Goal: Information Seeking & Learning: Learn about a topic

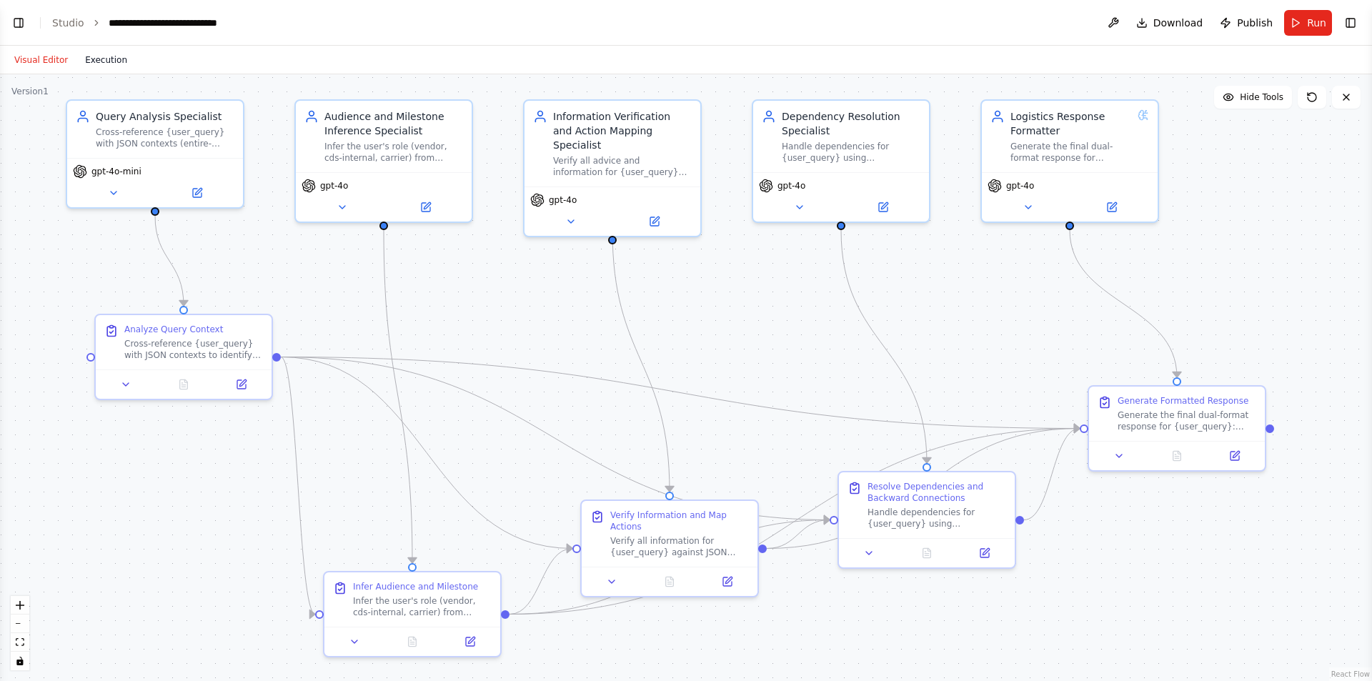
click at [89, 61] on button "Execution" at bounding box center [105, 59] width 59 height 17
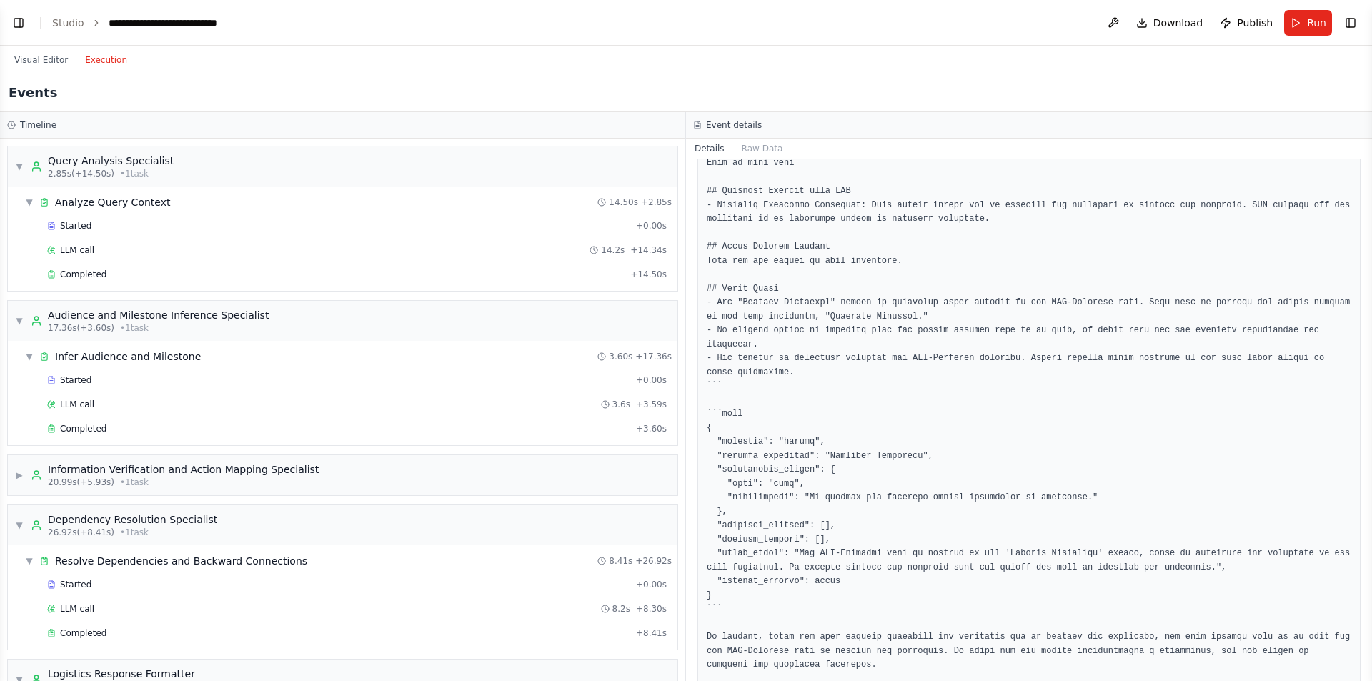
scroll to position [188, 0]
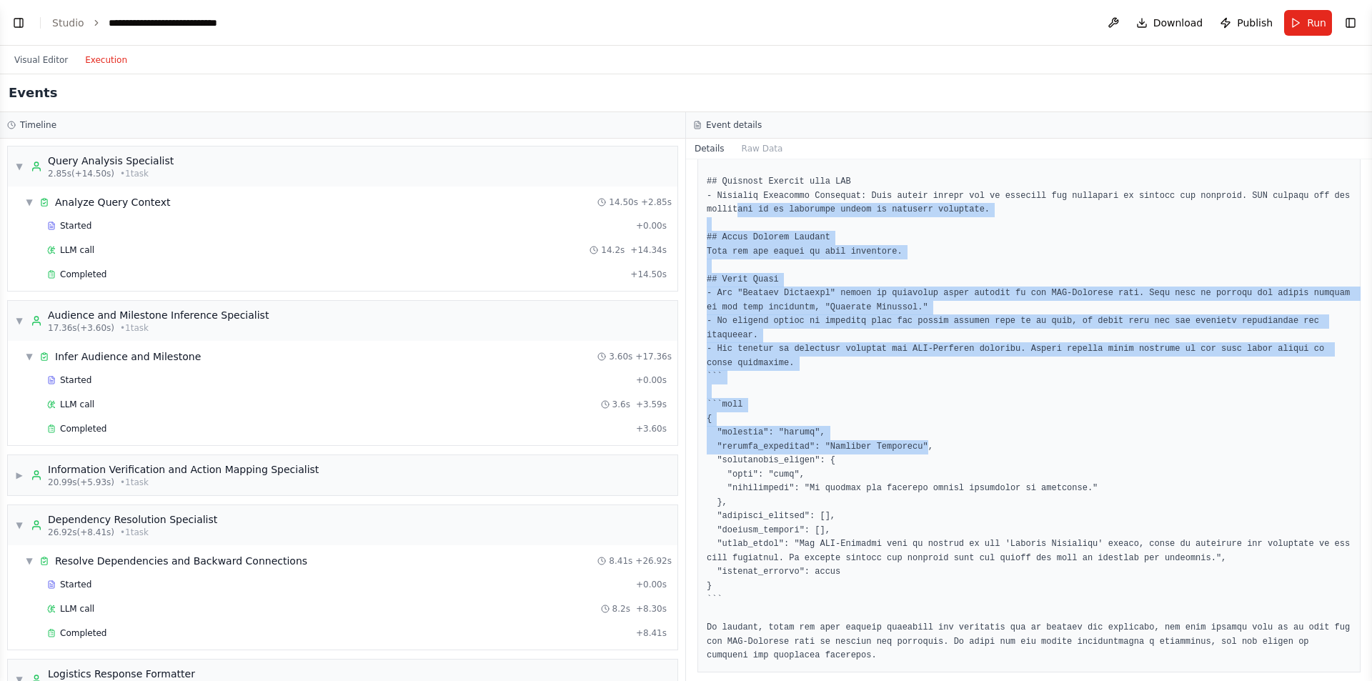
drag, startPoint x: 736, startPoint y: 216, endPoint x: 913, endPoint y: 442, distance: 287.5
click at [913, 442] on pre at bounding box center [1029, 363] width 644 height 599
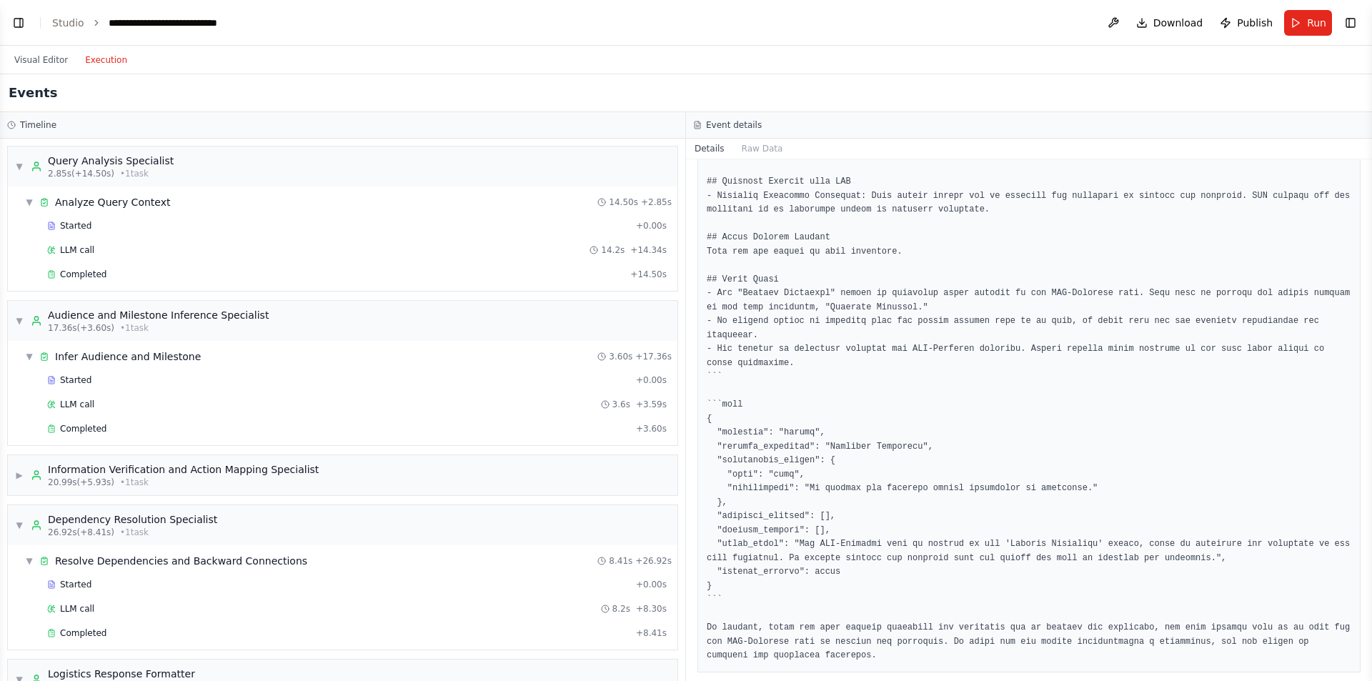
click at [999, 594] on pre at bounding box center [1029, 363] width 644 height 599
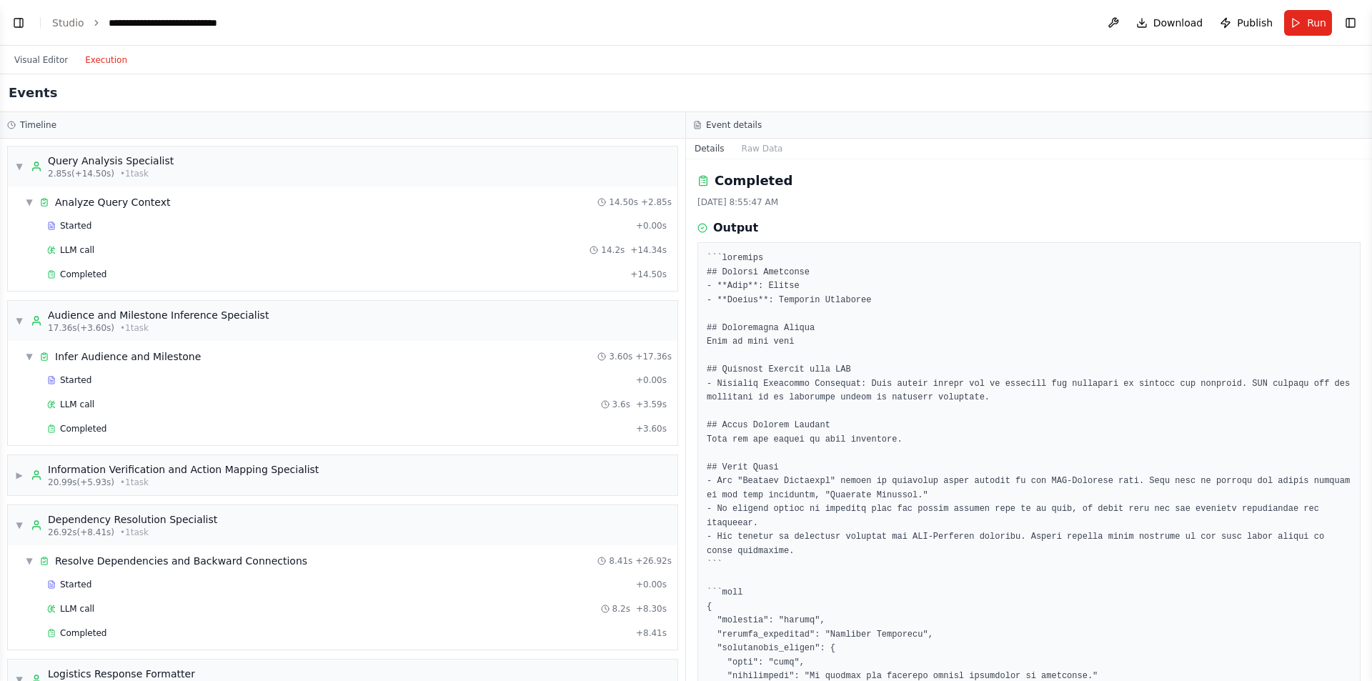
scroll to position [0, 0]
click at [19, 166] on span "▼" at bounding box center [19, 166] width 9 height 11
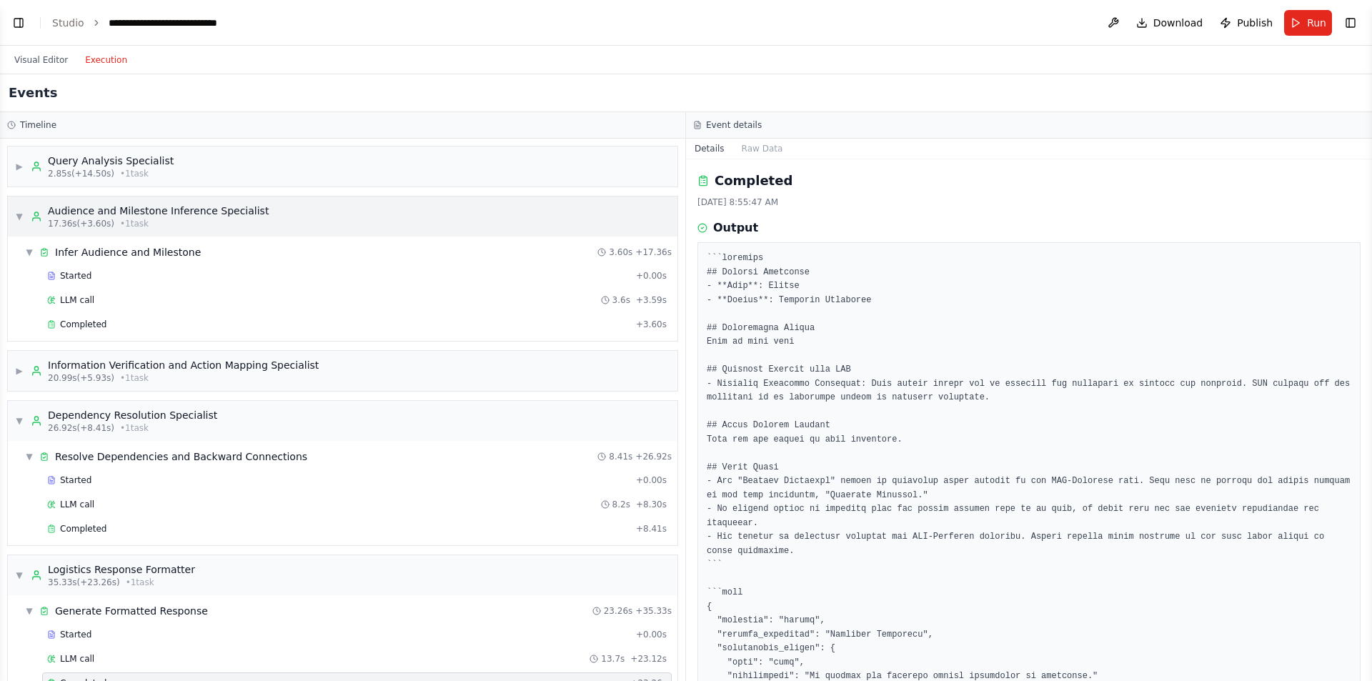
click at [19, 206] on div "▼ Audience and Milestone Inference Specialist 17.36s (+3.60s) • 1 task" at bounding box center [142, 217] width 254 height 26
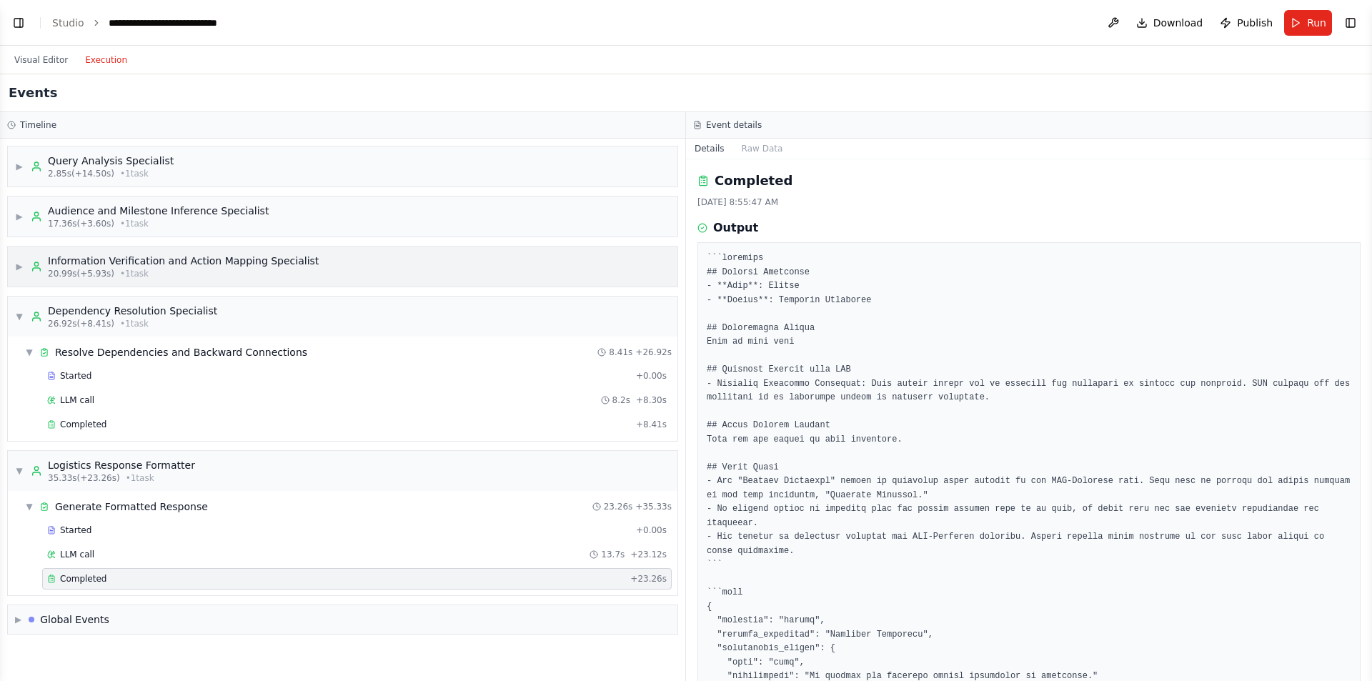
click at [24, 261] on span "▶" at bounding box center [19, 266] width 9 height 11
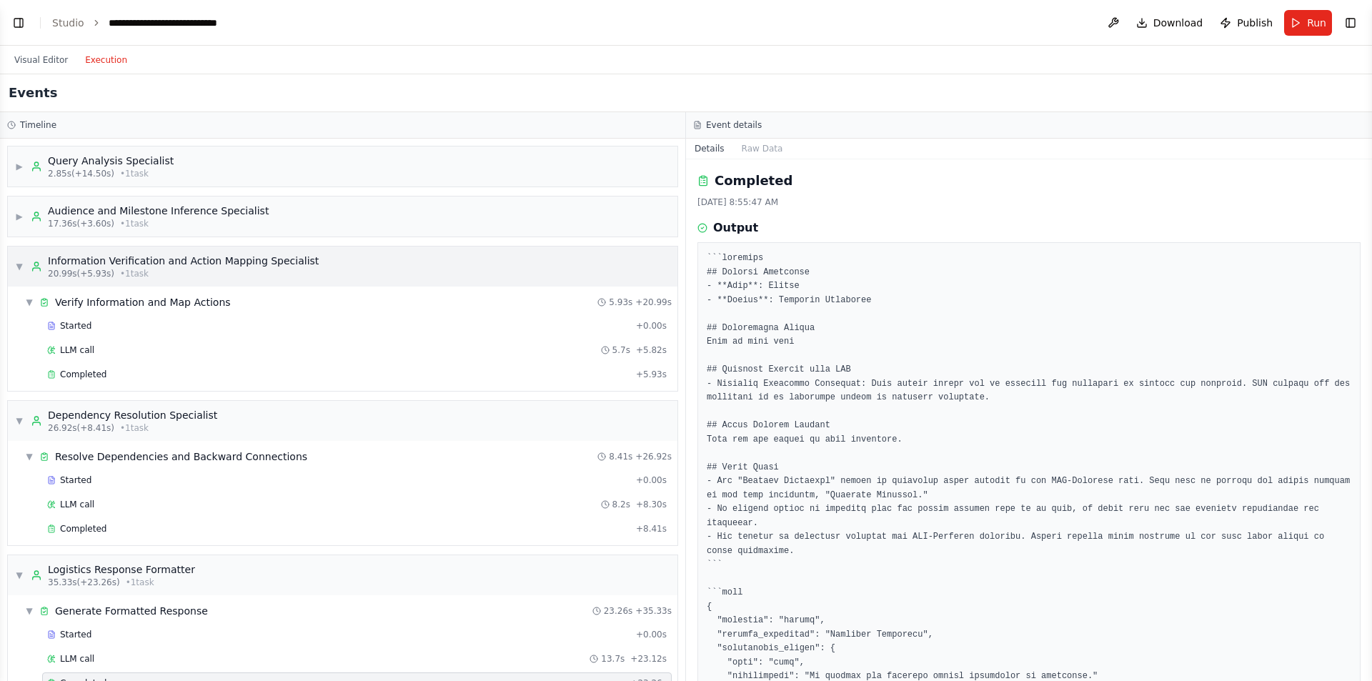
click at [24, 261] on div "▼ Information Verification and Action Mapping Specialist 20.99s (+5.93s) • 1 ta…" at bounding box center [167, 267] width 304 height 26
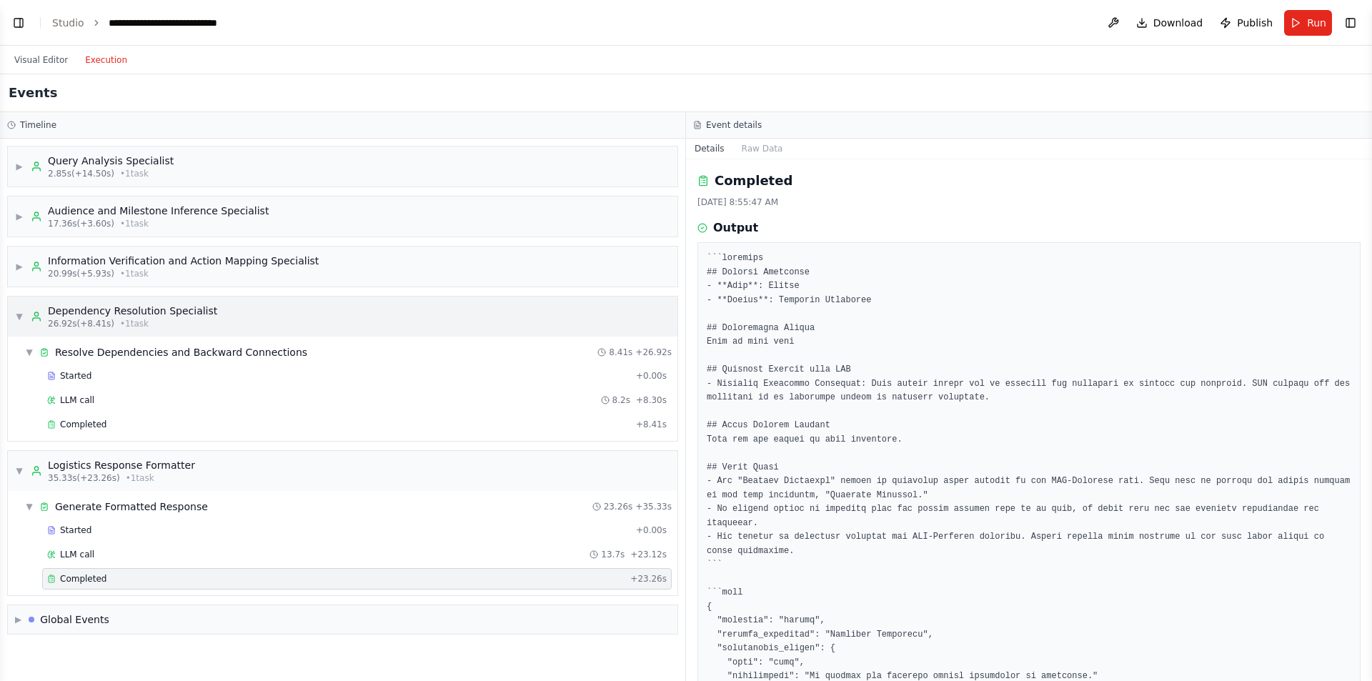
click at [22, 319] on span "▼" at bounding box center [19, 316] width 9 height 11
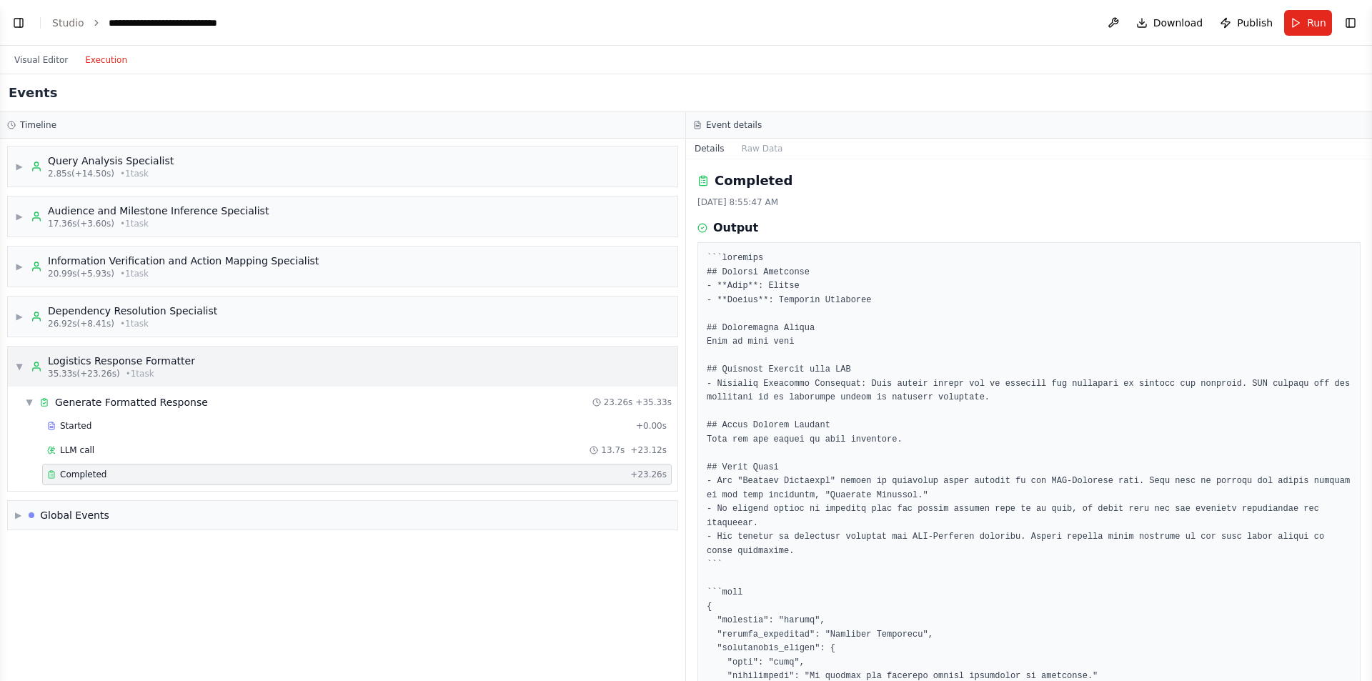
click at [19, 360] on div "▼ Logistics Response Formatter 35.33s (+23.26s) • 1 task" at bounding box center [105, 367] width 180 height 26
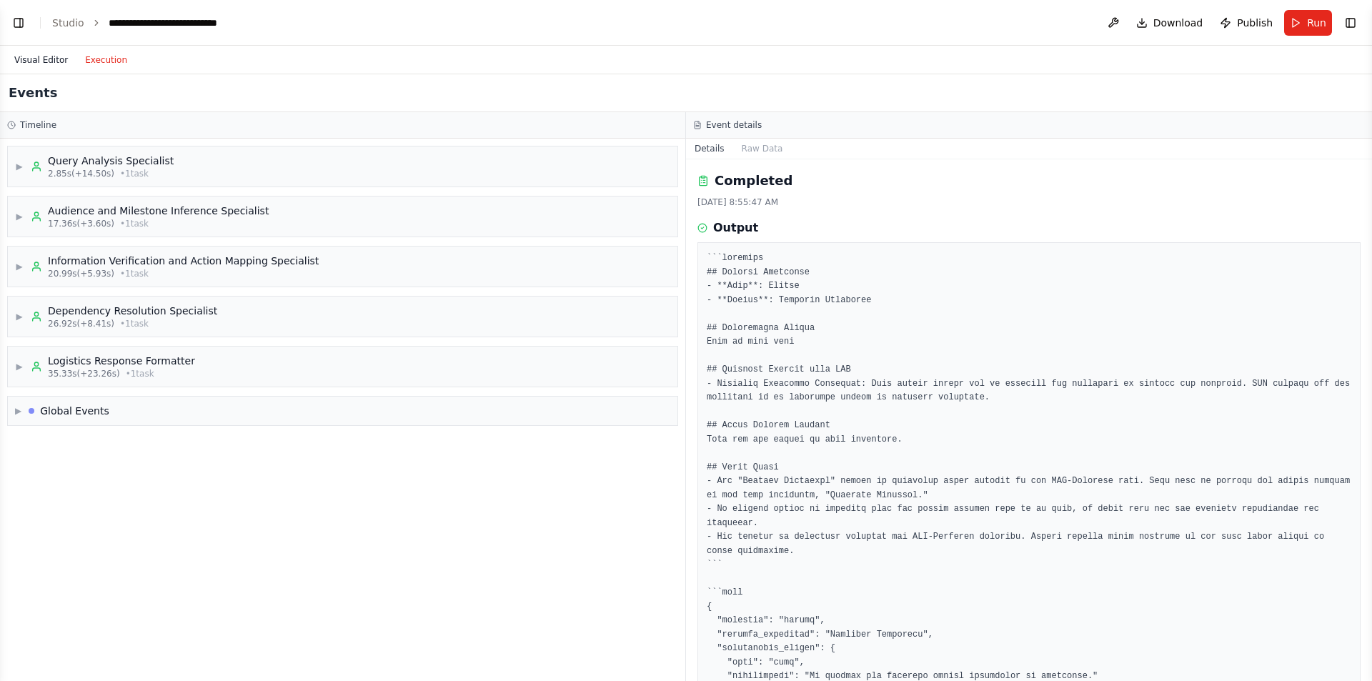
click at [54, 59] on button "Visual Editor" at bounding box center [41, 59] width 71 height 17
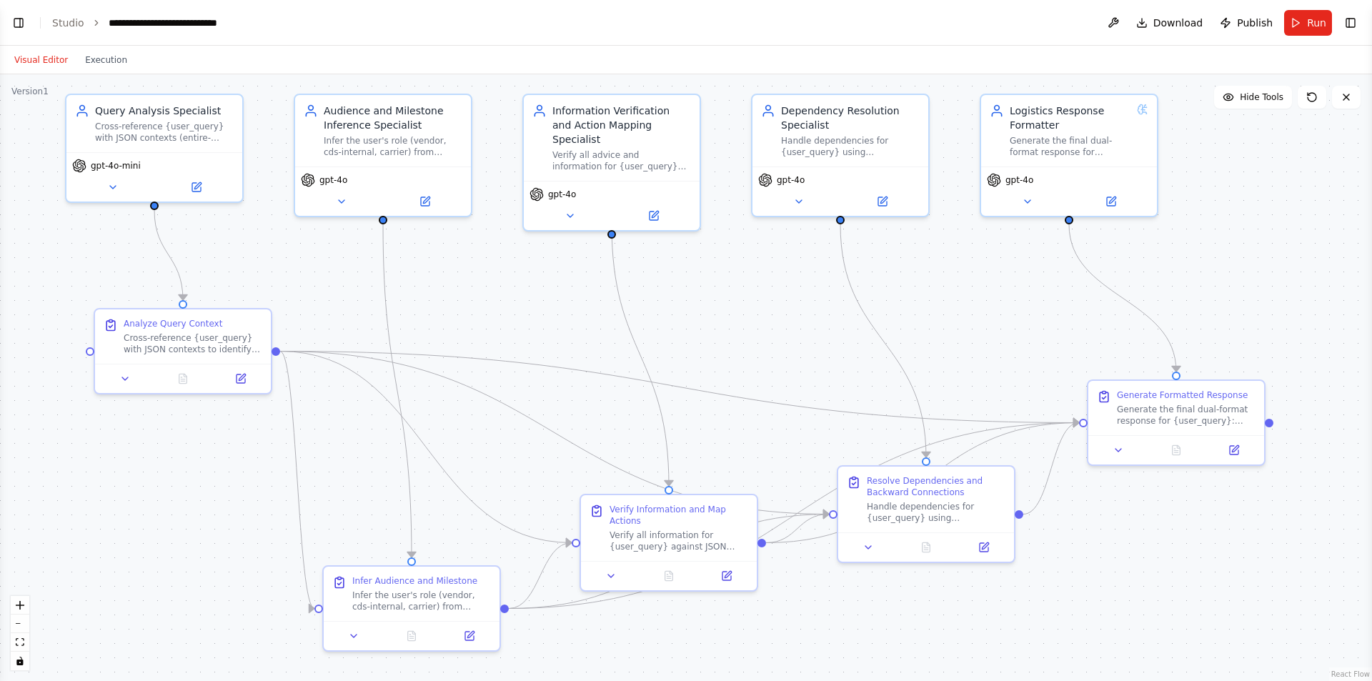
click at [1215, 613] on div ".deletable-edge-delete-btn { width: 20px; height: 20px; border: 0px solid #ffff…" at bounding box center [686, 377] width 1372 height 607
